Goal: Browse casually

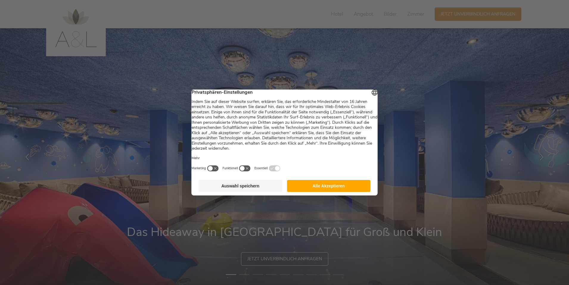
click at [351, 186] on button "Alle Akzeptieren" at bounding box center [329, 186] width 84 height 12
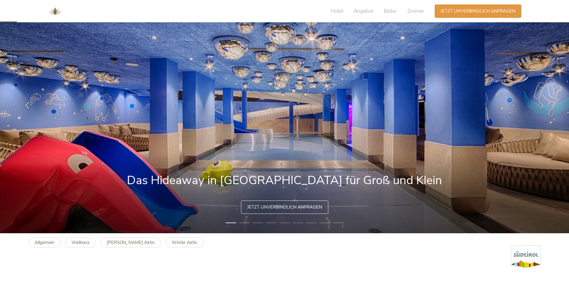
scroll to position [52, 0]
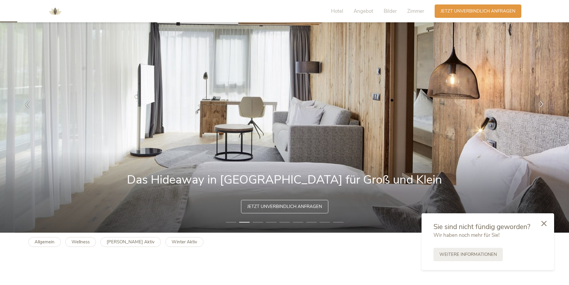
click at [539, 108] on div at bounding box center [542, 104] width 19 height 19
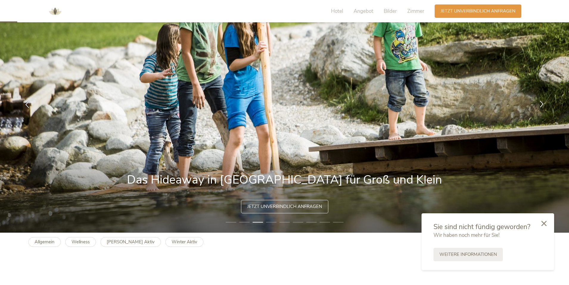
click at [539, 108] on div at bounding box center [542, 104] width 19 height 19
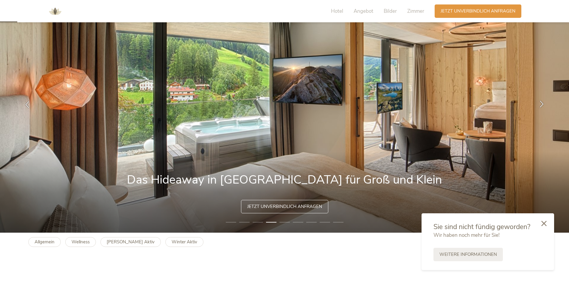
click at [539, 108] on div at bounding box center [542, 104] width 19 height 19
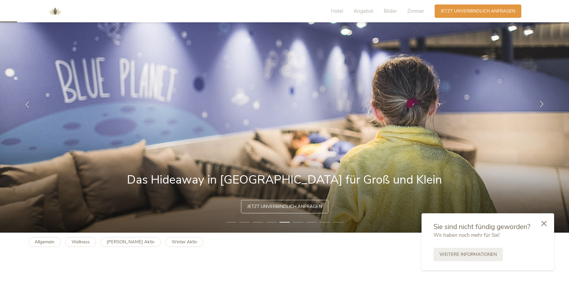
click at [539, 108] on div at bounding box center [542, 104] width 19 height 19
click at [541, 107] on icon at bounding box center [541, 103] width 7 height 7
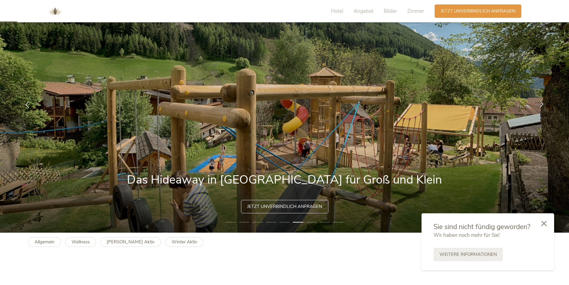
click at [541, 107] on icon at bounding box center [541, 103] width 7 height 7
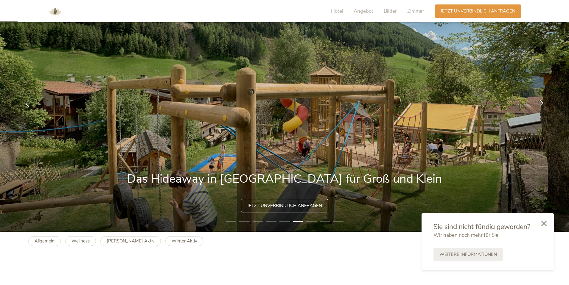
click at [541, 107] on div at bounding box center [542, 103] width 19 height 19
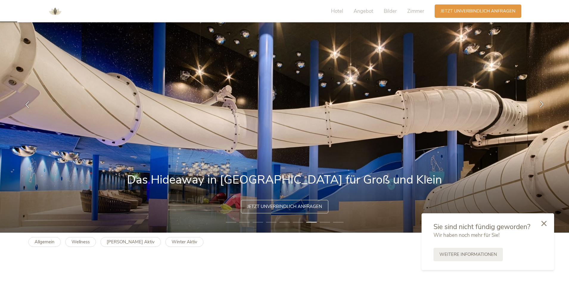
click at [541, 105] on icon at bounding box center [541, 103] width 7 height 7
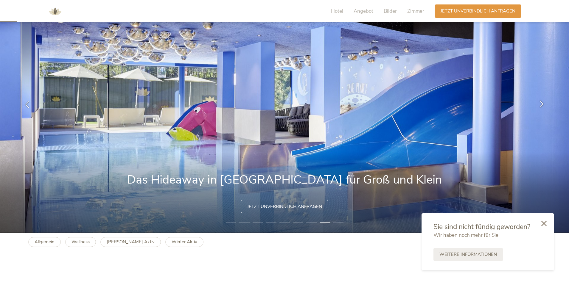
click at [541, 105] on icon at bounding box center [541, 103] width 7 height 7
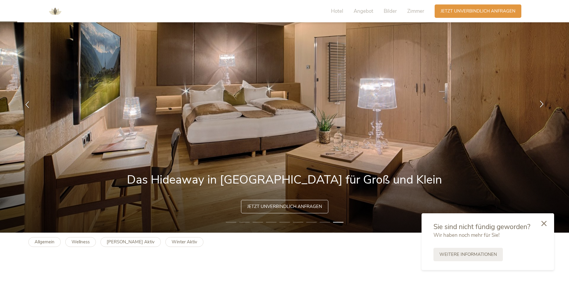
click at [541, 105] on icon at bounding box center [541, 103] width 7 height 7
